Goal: Transaction & Acquisition: Purchase product/service

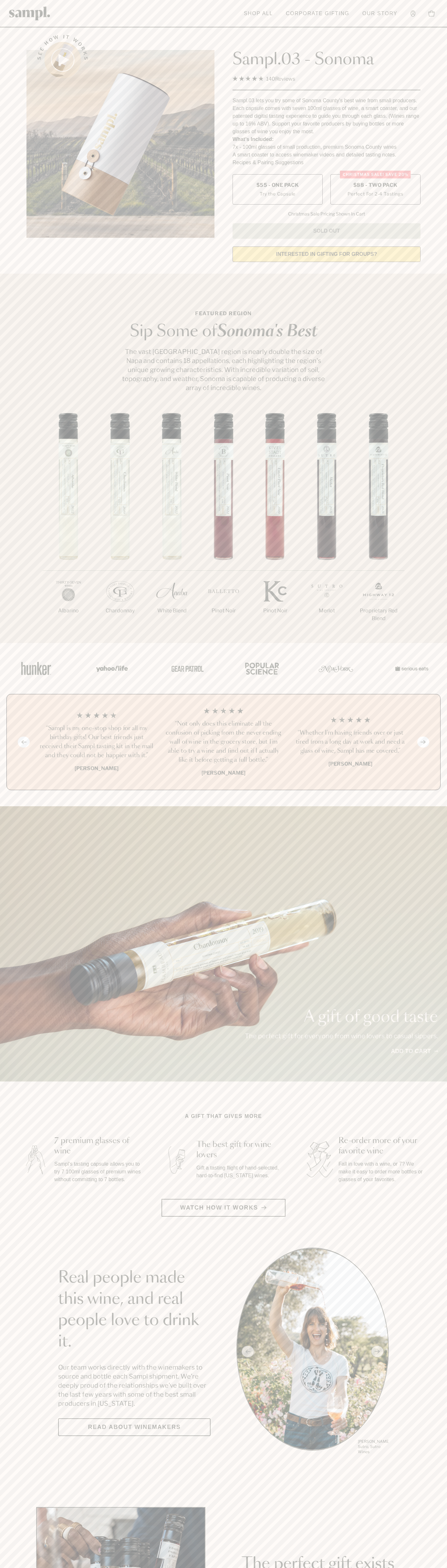
click at [375, 186] on span "$88 - Two Pack" at bounding box center [375, 185] width 44 height 7
click at [224, 743] on h3 "“Not only does this eliminate all the confusion of picking from the never endin…" at bounding box center [223, 742] width 116 height 45
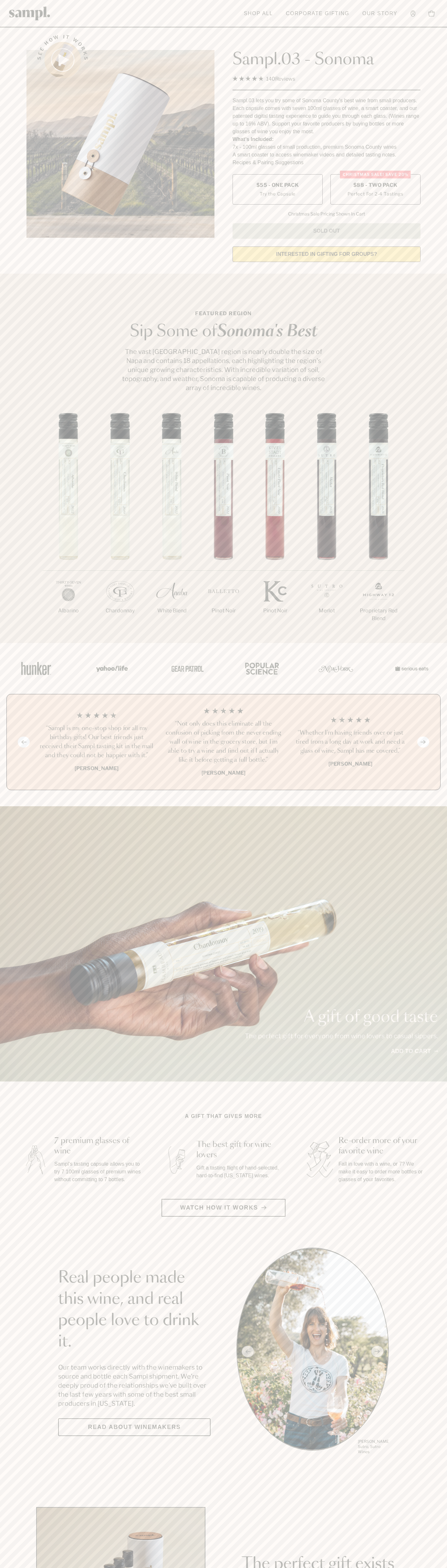
click at [179, 22] on header "Toggle navigation menu Shop All Corporate Gifting Our Story Account Story Shop …" at bounding box center [224, 13] width 447 height 27
click at [434, 356] on section "Featured Region Sip Some of [GEOGRAPHIC_DATA]'s Best The vast [GEOGRAPHIC_DATA]…" at bounding box center [224, 458] width 447 height 369
click at [412, 1567] on html "Skip to main content Toggle navigation menu Shop All Corporate Gifting Our Stor…" at bounding box center [224, 1513] width 447 height 3026
click at [5, 872] on div "A gift of good taste The perfect gift for everyone from wine lovers to casual s…" at bounding box center [224, 944] width 447 height 275
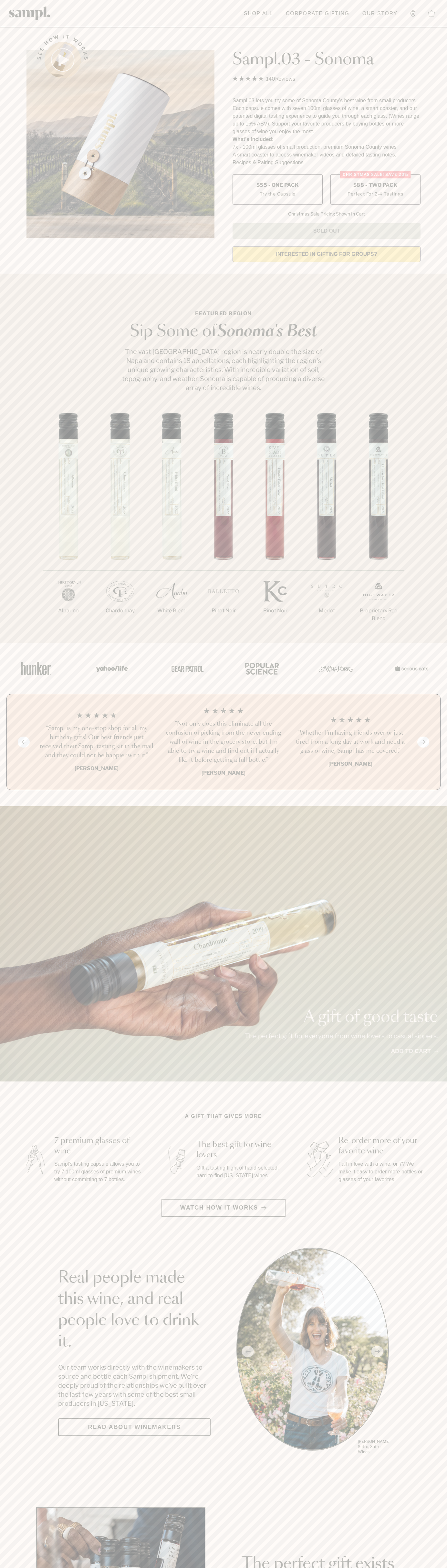
click at [375, 186] on span "$88 - Two Pack" at bounding box center [375, 185] width 44 height 7
click at [224, 743] on h3 "“Not only does this eliminate all the confusion of picking from the never endin…" at bounding box center [223, 742] width 116 height 45
